Goal: Navigation & Orientation: Find specific page/section

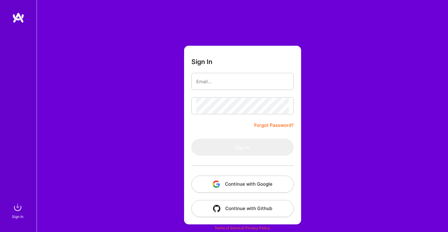
click at [258, 177] on button "Continue with Google" at bounding box center [242, 184] width 102 height 17
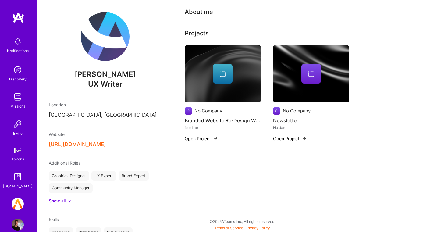
click at [214, 64] on div at bounding box center [223, 74] width 20 height 20
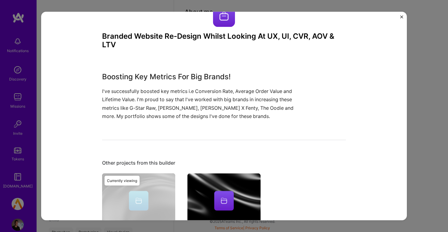
scroll to position [20, 0]
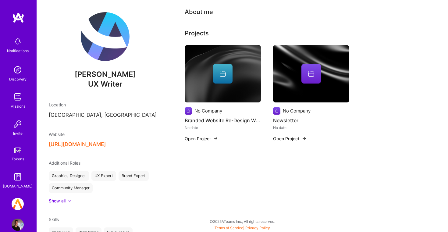
scroll to position [0, 0]
click at [306, 74] on div at bounding box center [312, 74] width 20 height 20
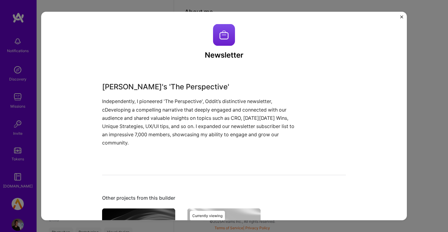
scroll to position [2, 0]
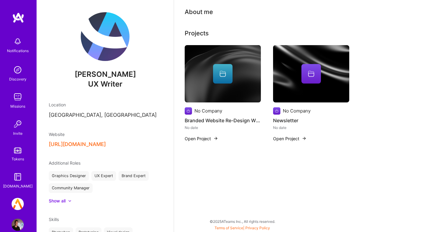
click at [270, 77] on div "No Company Branded Website Re-Design Whilst Looking At UX, UI, CVR, AOV & LTV N…" at bounding box center [311, 97] width 253 height 104
click at [238, 72] on div at bounding box center [223, 74] width 76 height 20
